Goal: Information Seeking & Learning: Learn about a topic

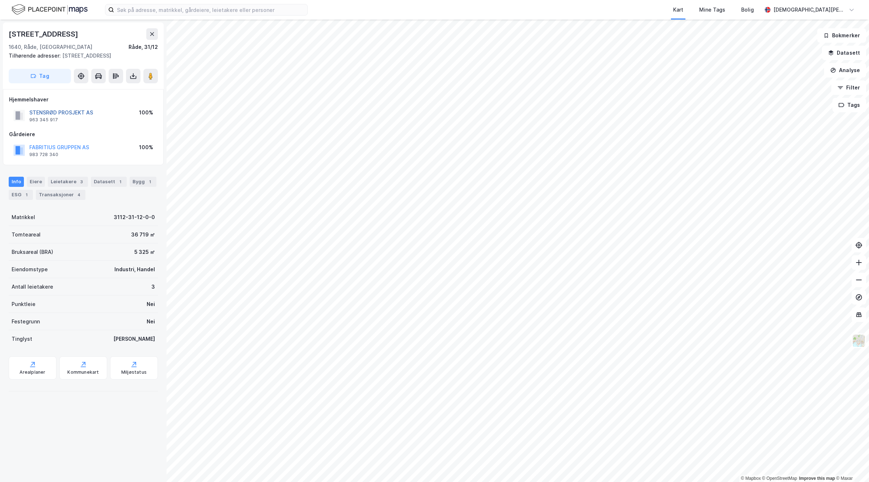
click at [0, 0] on button "STENSRØD PROSJEKT AS" at bounding box center [0, 0] width 0 height 0
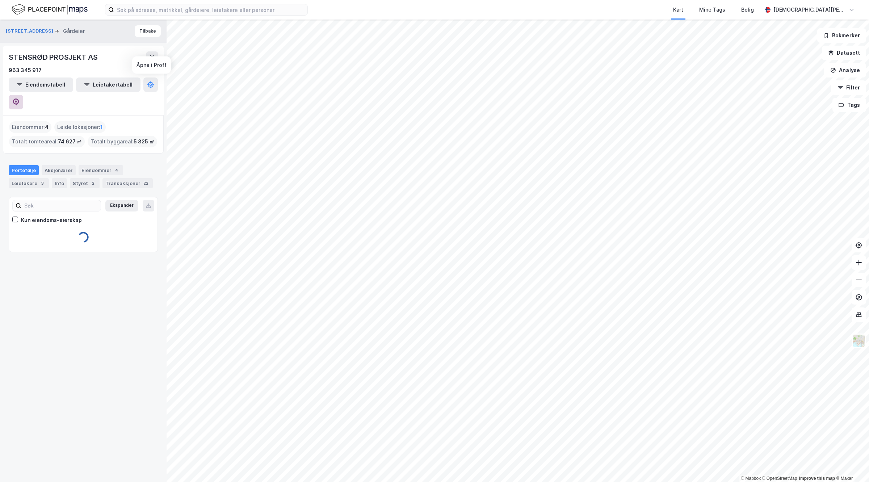
click at [20, 99] on icon at bounding box center [15, 102] width 7 height 7
